Goal: Task Accomplishment & Management: Manage account settings

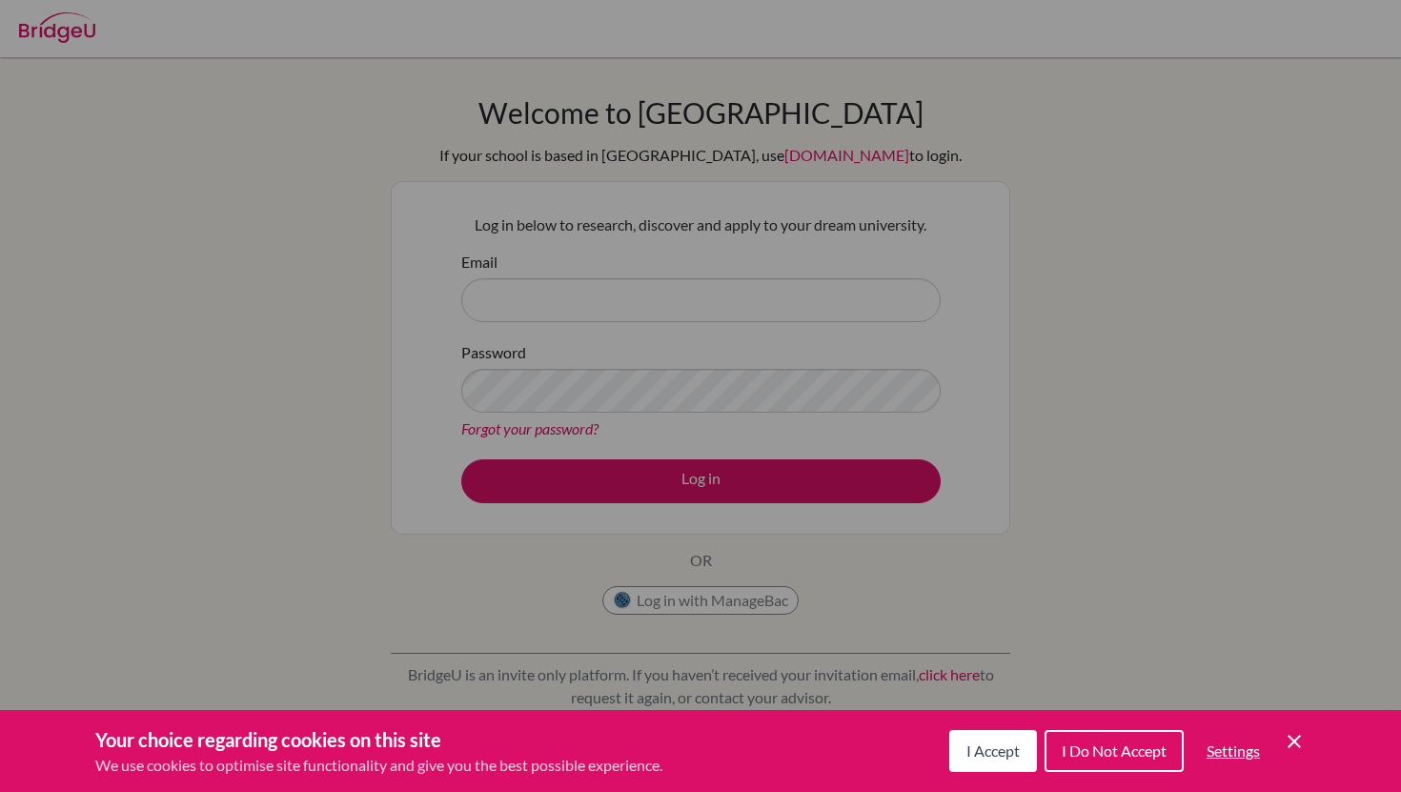
click at [998, 763] on button "I Accept" at bounding box center [993, 751] width 88 height 42
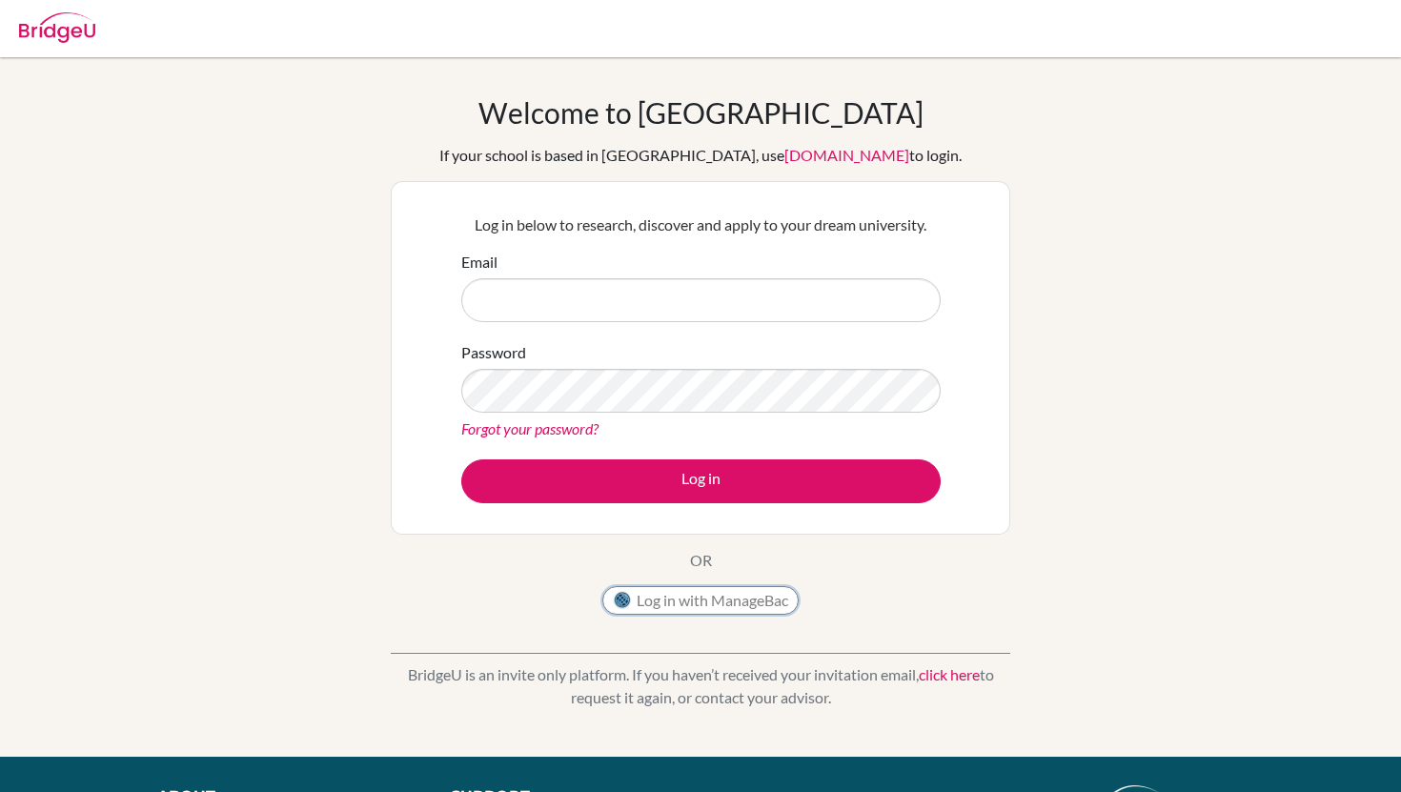
click at [717, 598] on button "Log in with ManageBac" at bounding box center [700, 600] width 196 height 29
click at [706, 603] on button "Log in with ManageBac" at bounding box center [700, 600] width 196 height 29
click at [575, 301] on input "Email" at bounding box center [700, 300] width 479 height 44
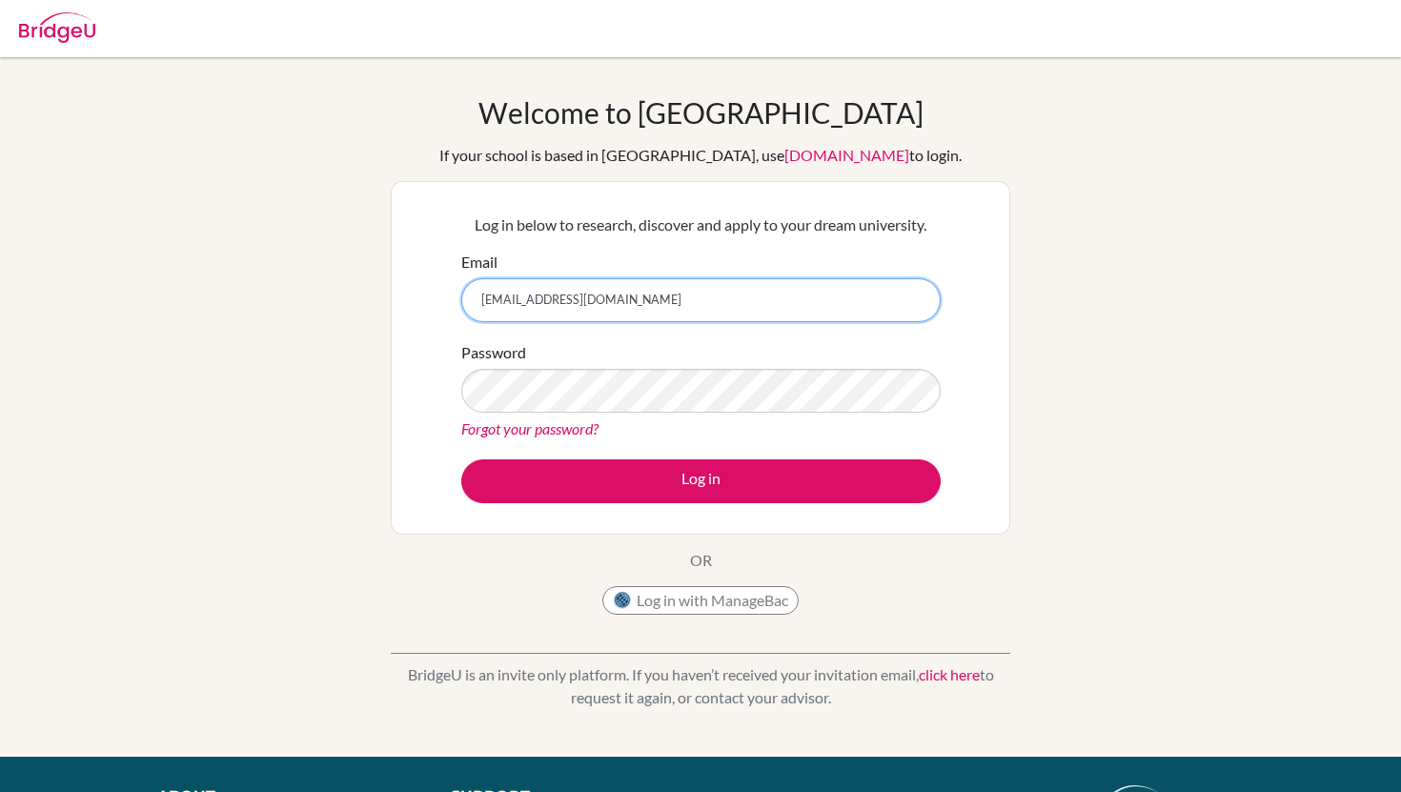
type input "dia250338@diaestudents.com"
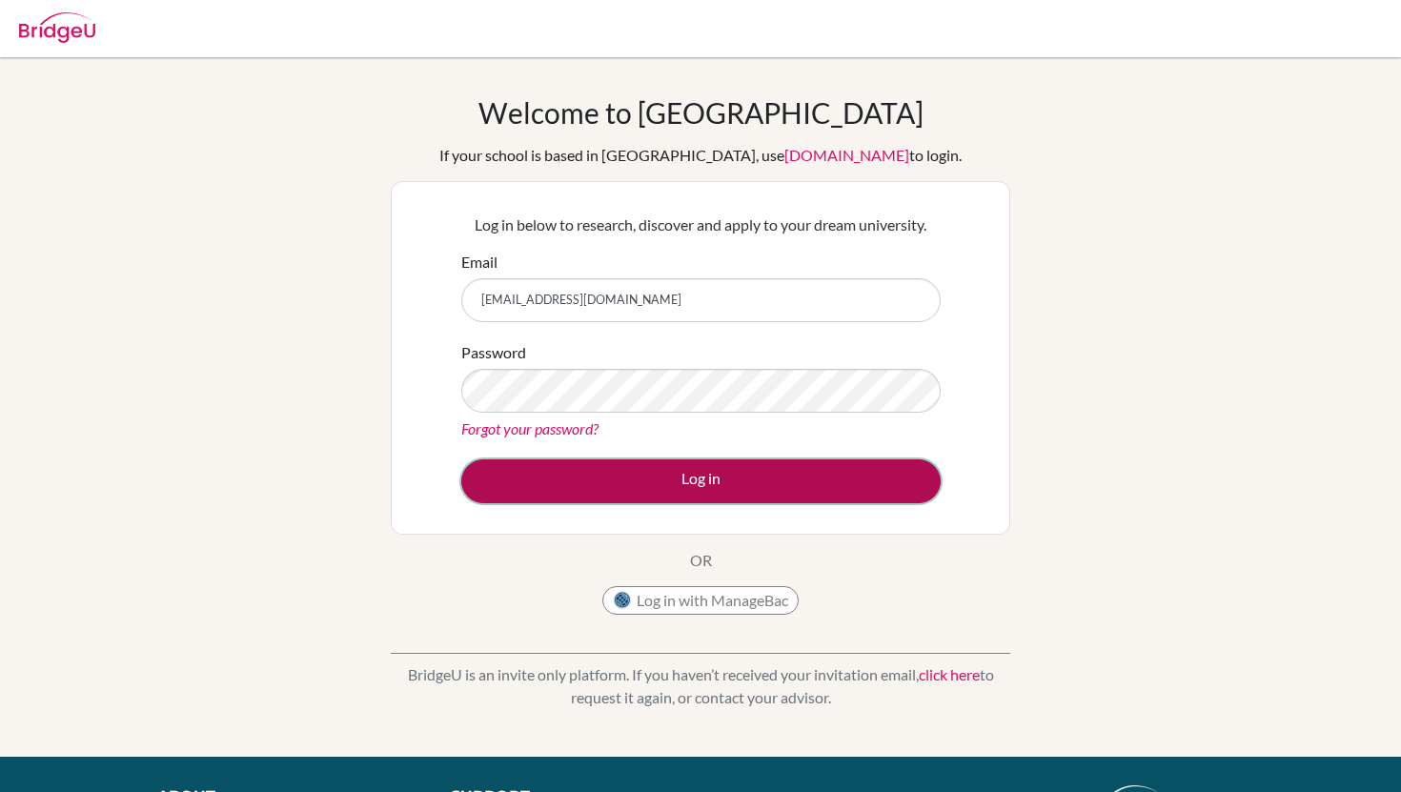
click at [600, 472] on button "Log in" at bounding box center [700, 481] width 479 height 44
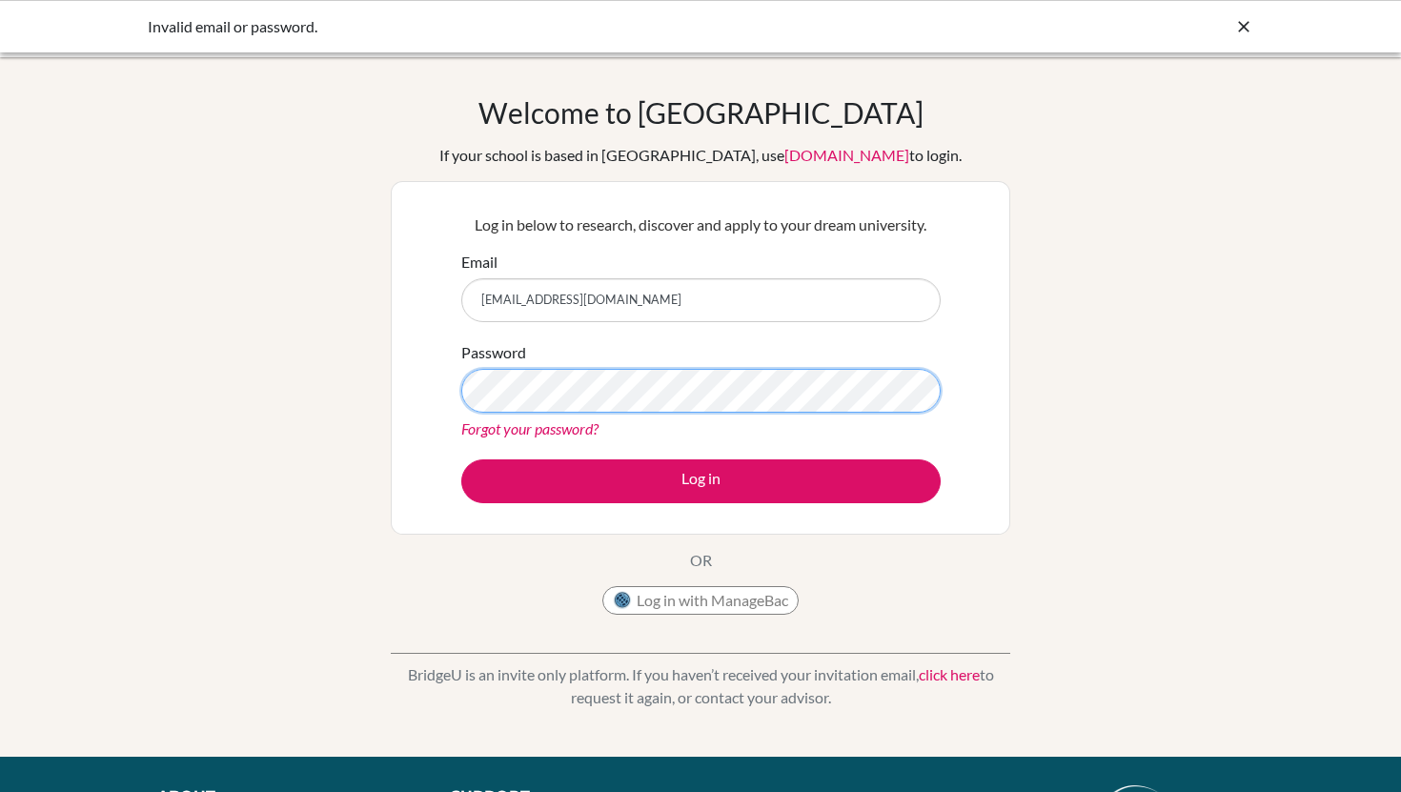
click at [461, 459] on button "Log in" at bounding box center [700, 481] width 479 height 44
click at [566, 430] on link "Forgot your password?" at bounding box center [529, 428] width 137 height 18
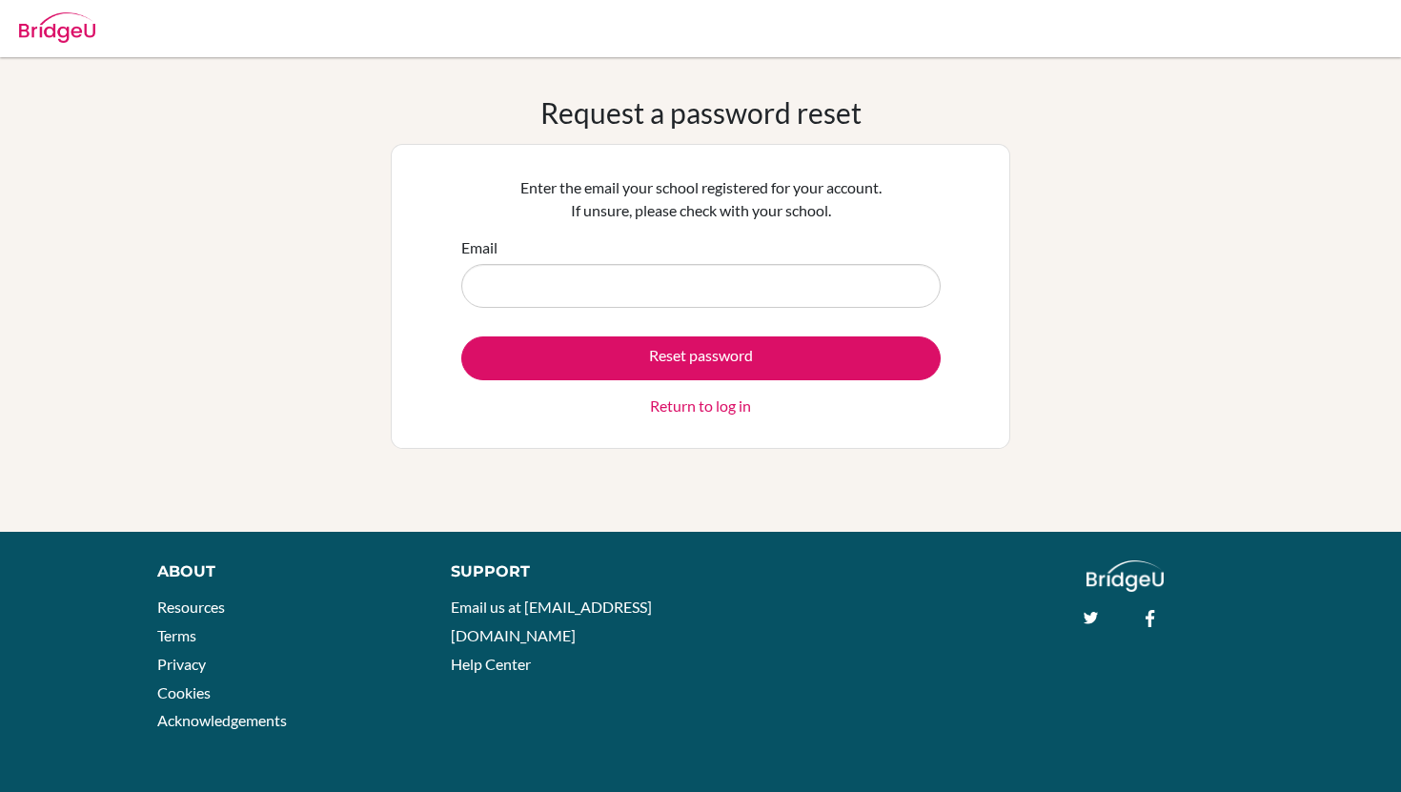
click at [637, 289] on input "Email" at bounding box center [700, 286] width 479 height 44
type input "[EMAIL_ADDRESS][DOMAIN_NAME]"
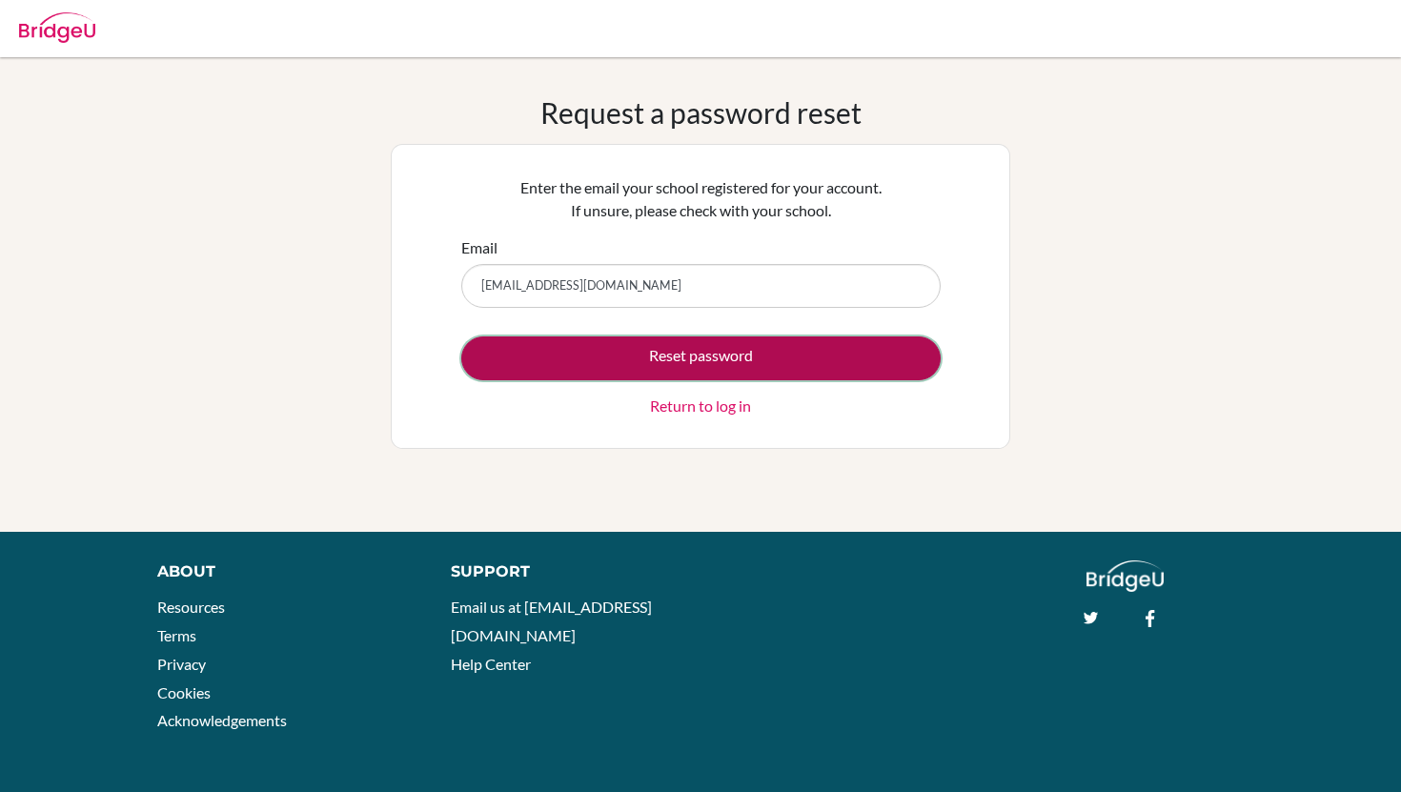
click at [563, 351] on button "Reset password" at bounding box center [700, 358] width 479 height 44
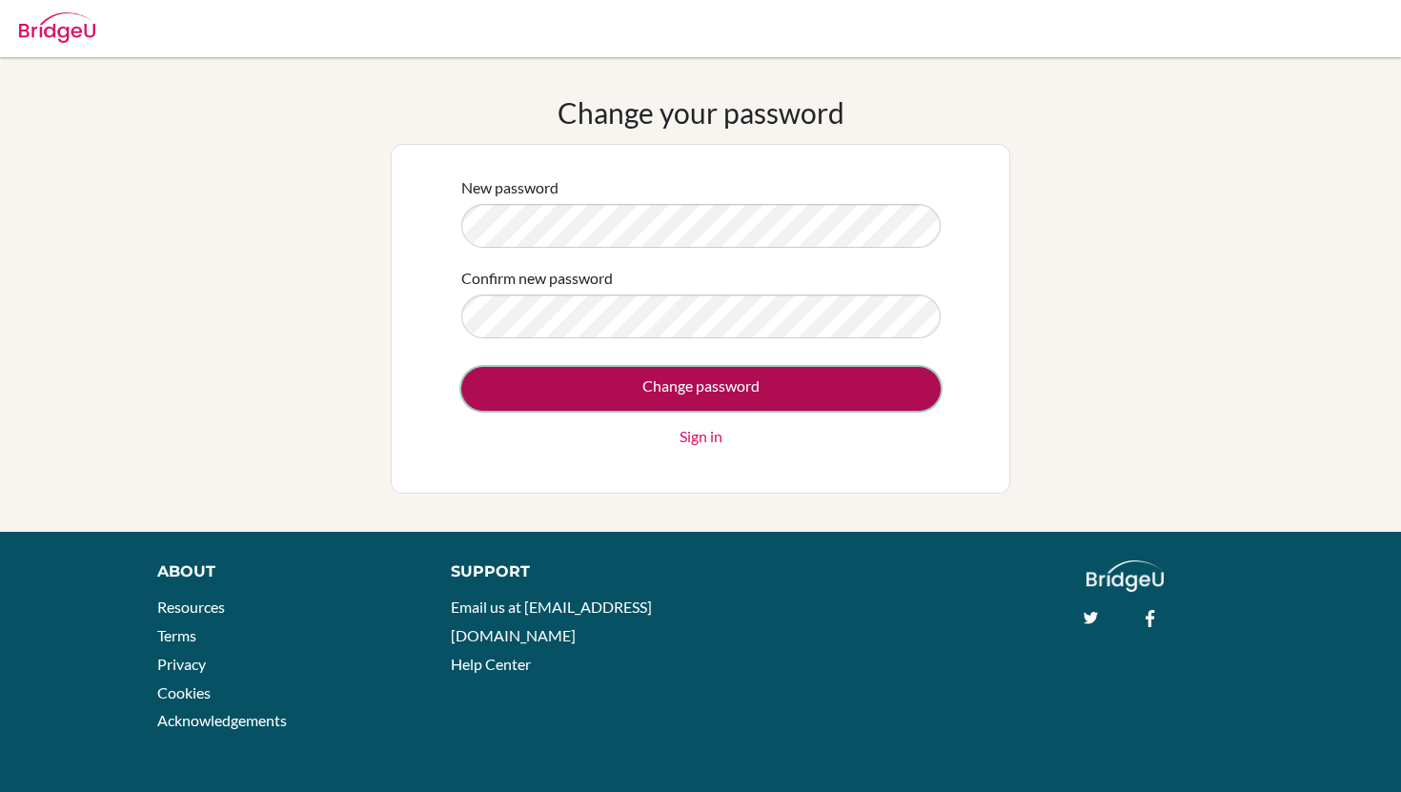
click at [768, 388] on input "Change password" at bounding box center [700, 389] width 479 height 44
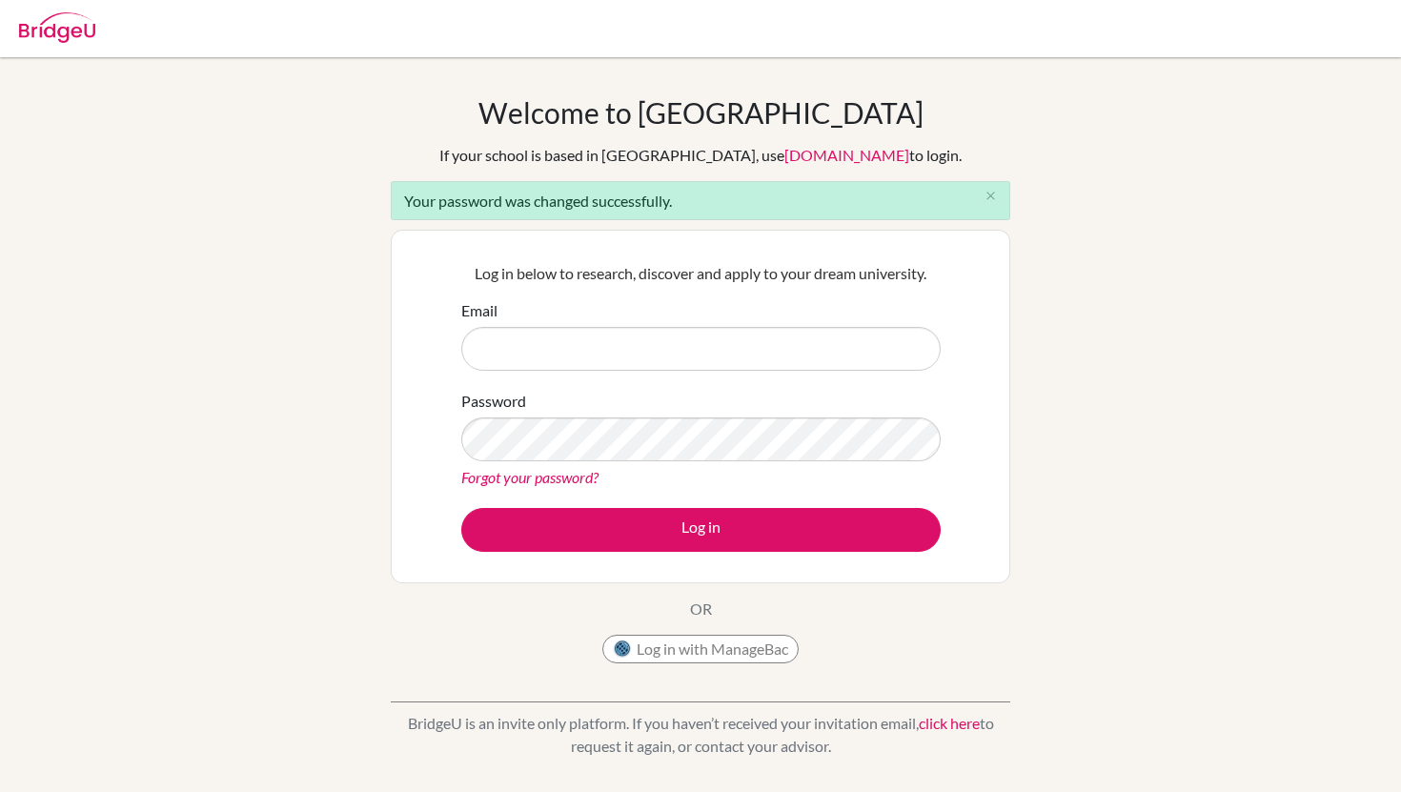
click at [682, 328] on input "Email" at bounding box center [700, 349] width 479 height 44
type input "dia250338@diaestudents.com"
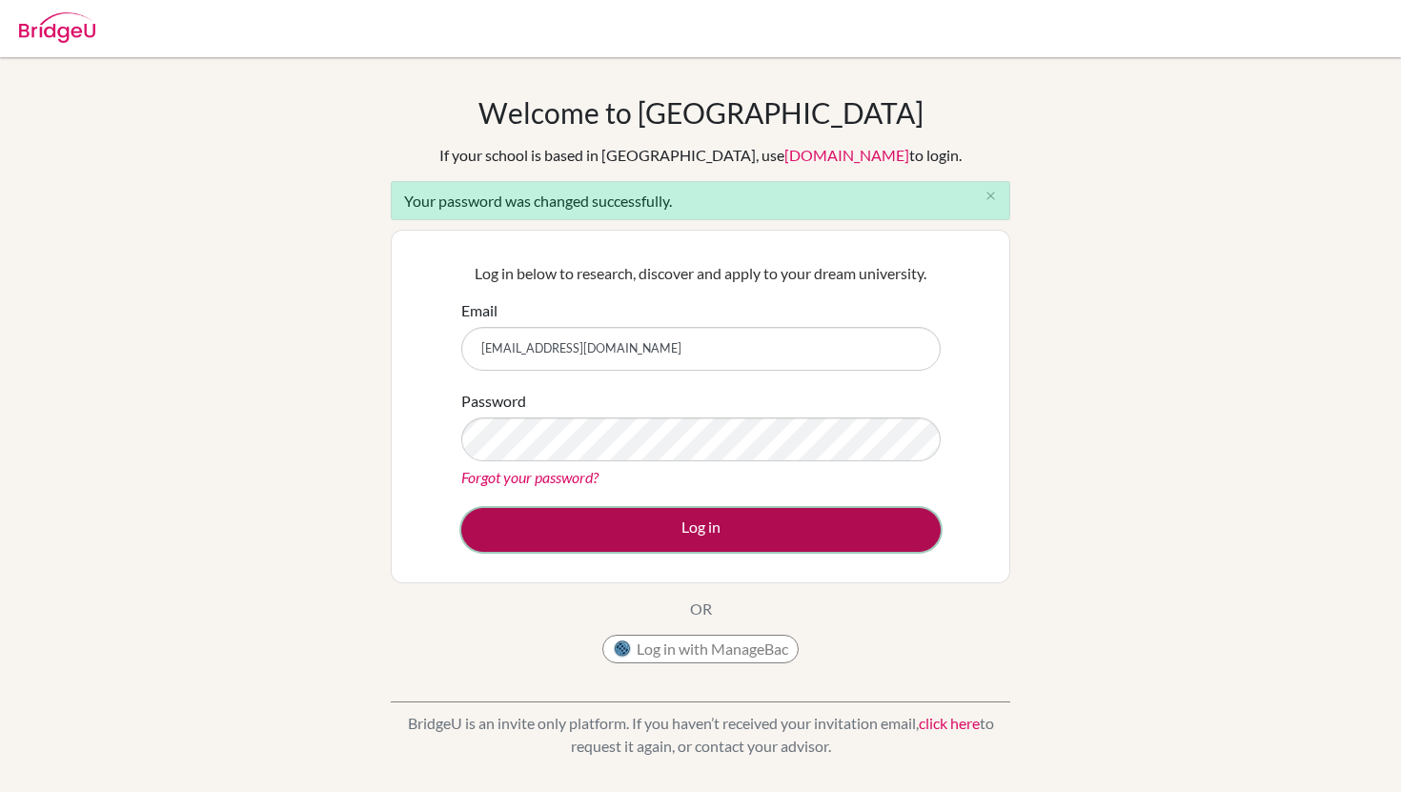
click at [671, 525] on button "Log in" at bounding box center [700, 530] width 479 height 44
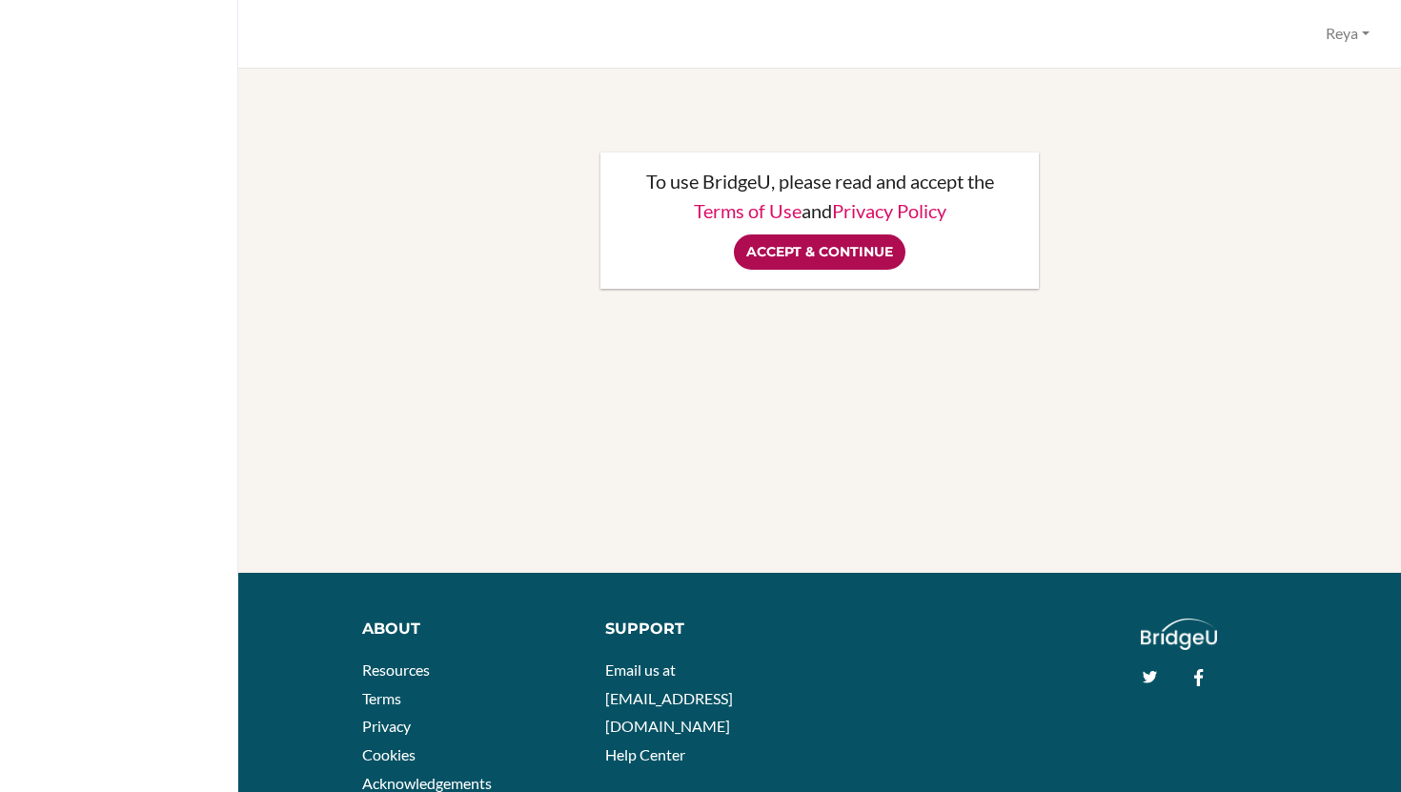
click at [833, 249] on input "Accept & Continue" at bounding box center [820, 251] width 172 height 35
